Goal: Navigation & Orientation: Find specific page/section

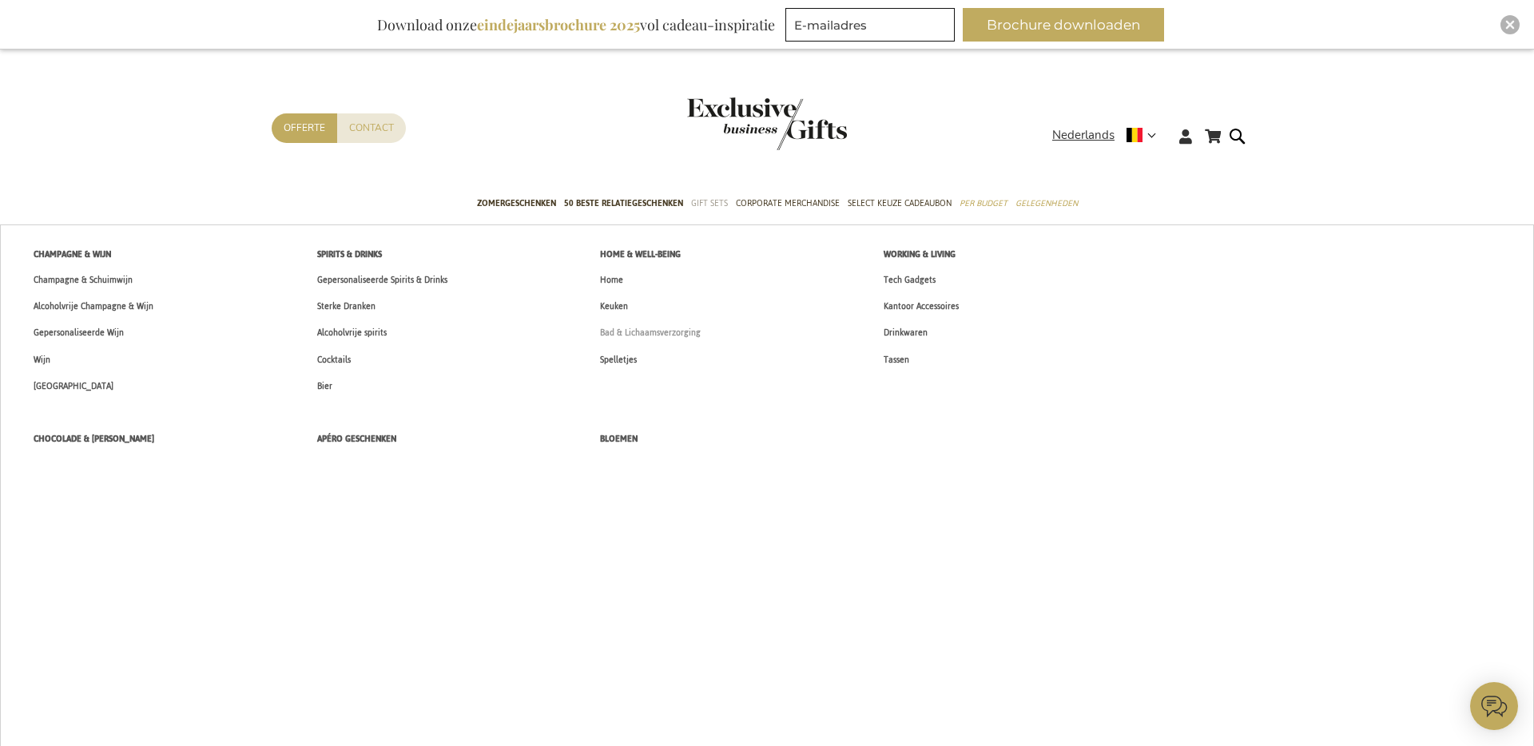
click at [680, 332] on span "Bad & Lichaamsverzorging" at bounding box center [650, 332] width 101 height 17
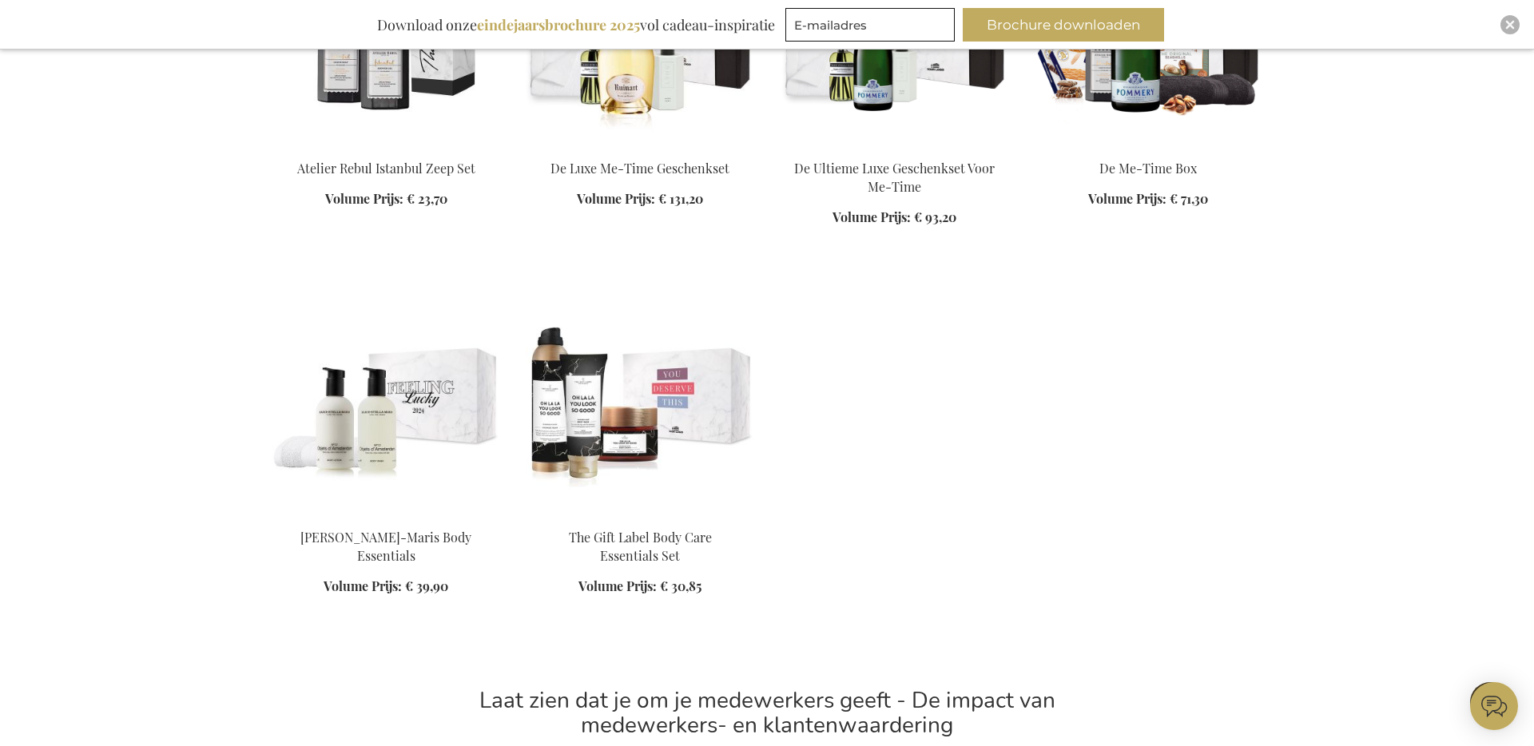
scroll to position [1845, 0]
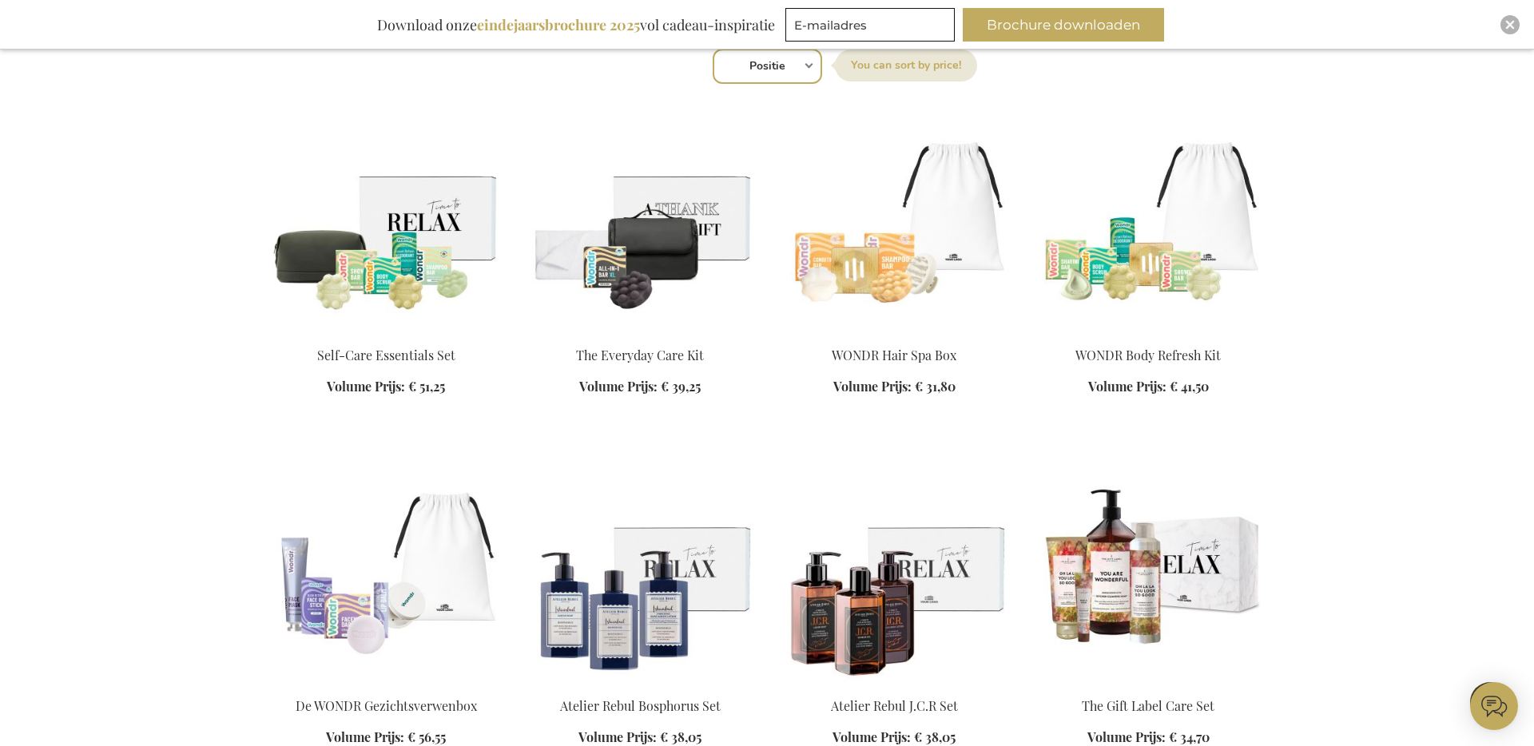
scroll to position [430, 0]
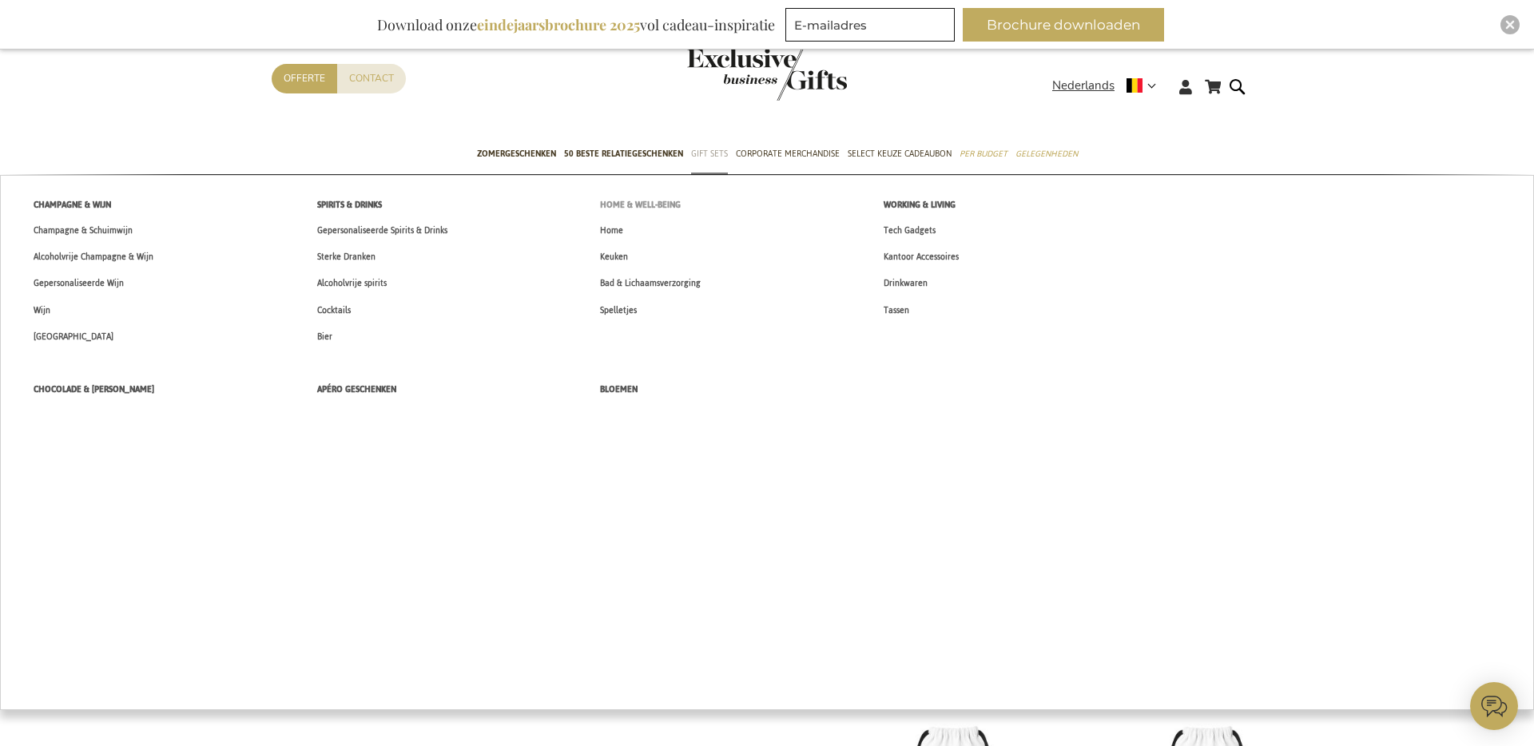
click at [661, 197] on span "Home & Well-being" at bounding box center [640, 205] width 81 height 17
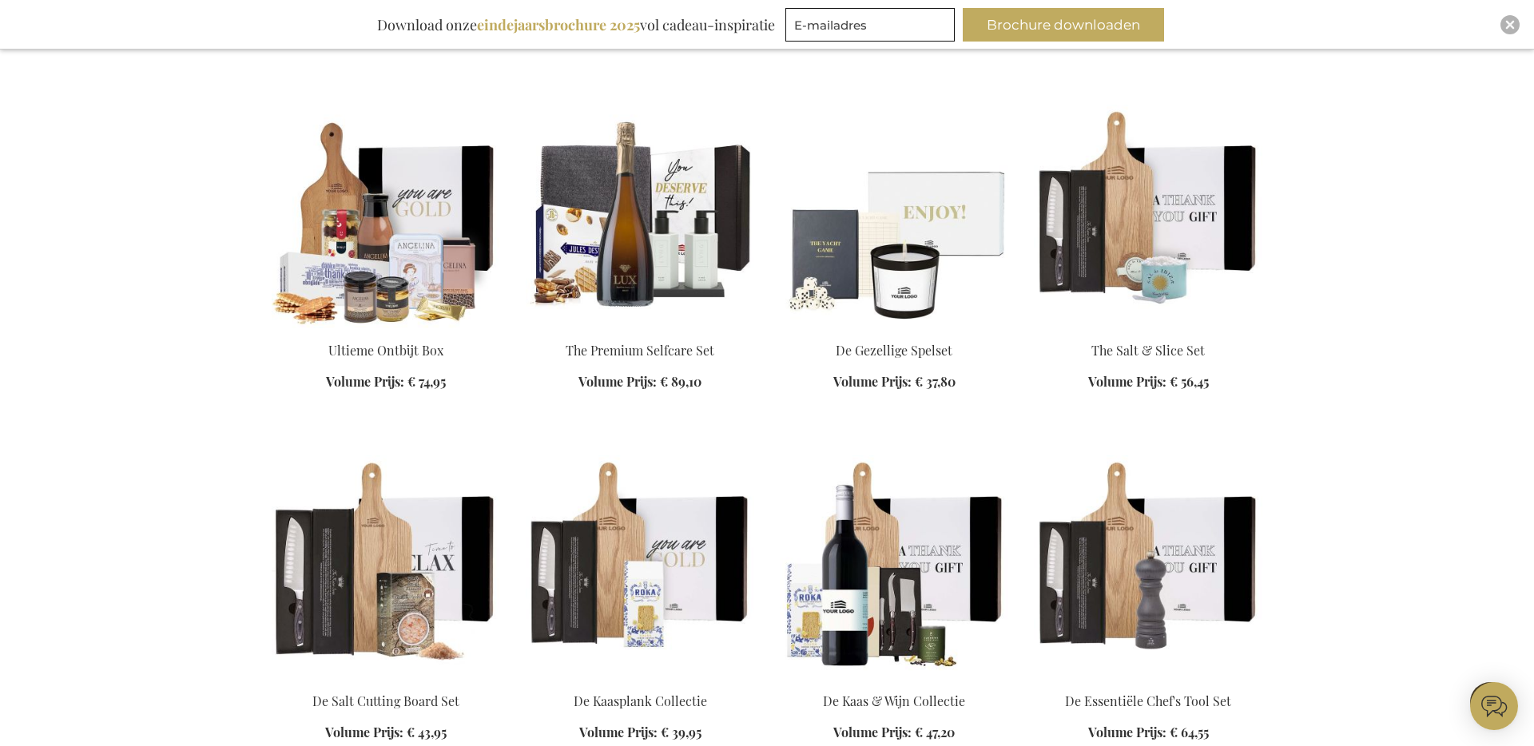
scroll to position [961, 0]
